Goal: Browse casually

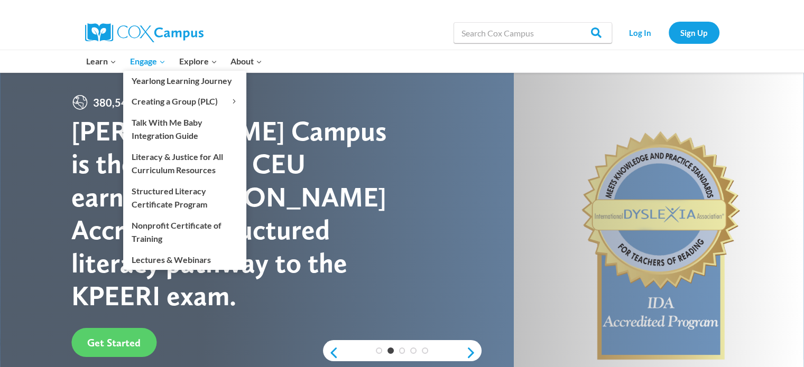
click at [162, 63] on icon "Primary Navigation" at bounding box center [162, 62] width 4 height 3
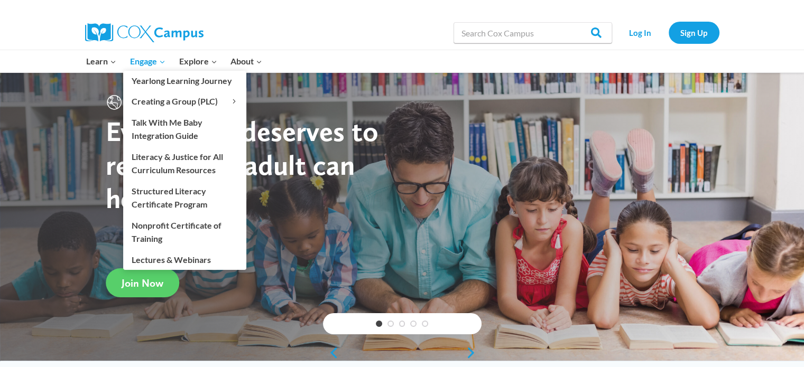
click at [162, 63] on icon "Primary Navigation" at bounding box center [162, 62] width 4 height 3
